Goal: Task Accomplishment & Management: Use online tool/utility

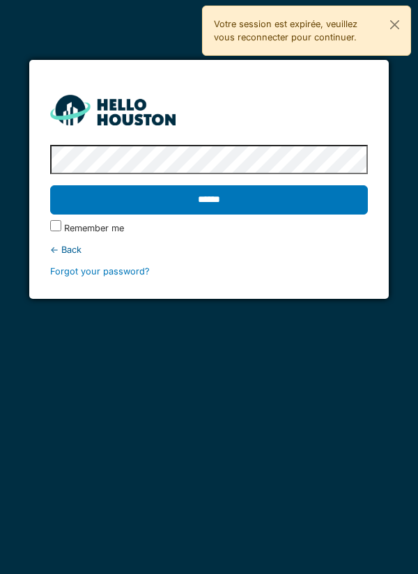
click at [289, 207] on input "******" at bounding box center [209, 199] width 318 height 29
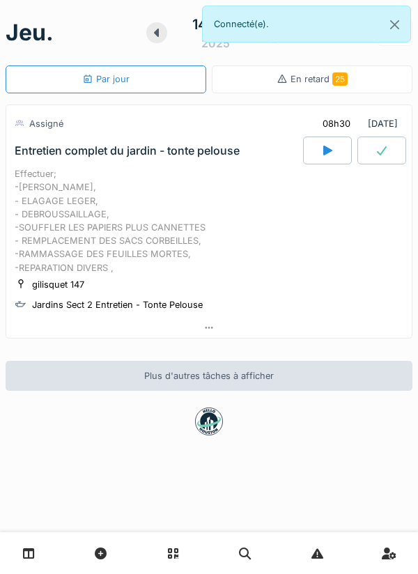
click at [324, 156] on icon at bounding box center [327, 150] width 14 height 11
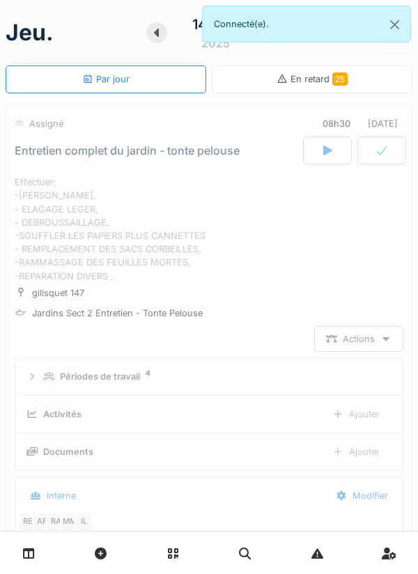
scroll to position [49, 0]
